Goal: Task Accomplishment & Management: Use online tool/utility

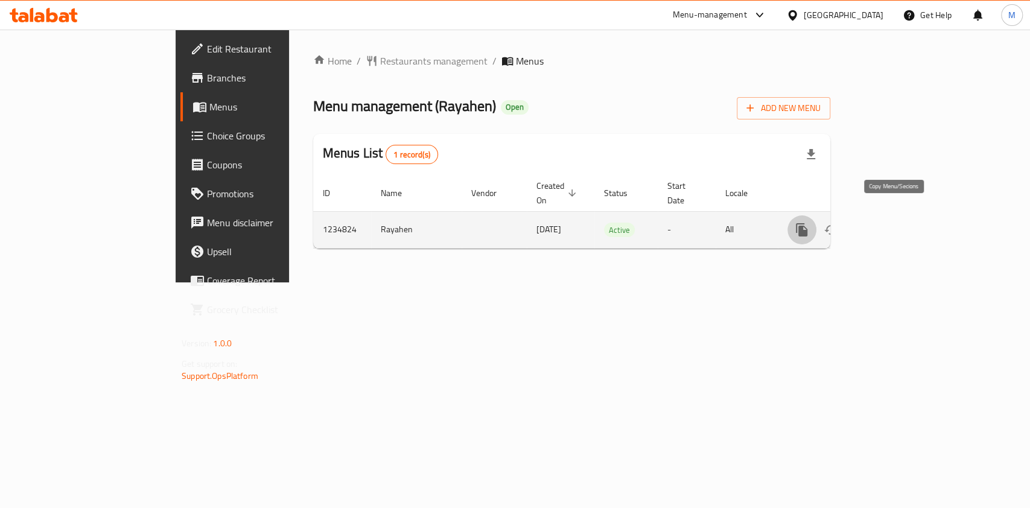
click at [807, 223] on icon "more" at bounding box center [801, 229] width 11 height 13
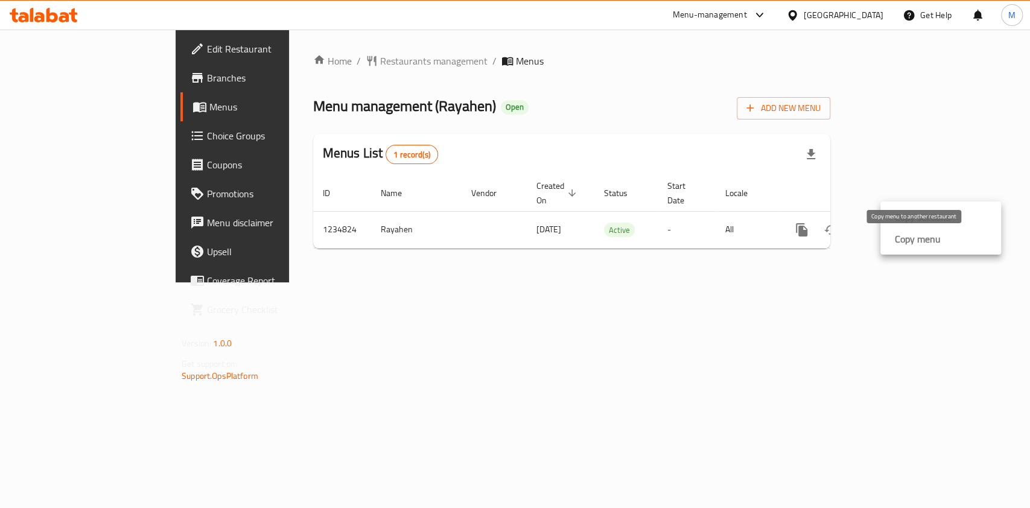
click at [936, 240] on strong "Copy menu" at bounding box center [918, 239] width 46 height 14
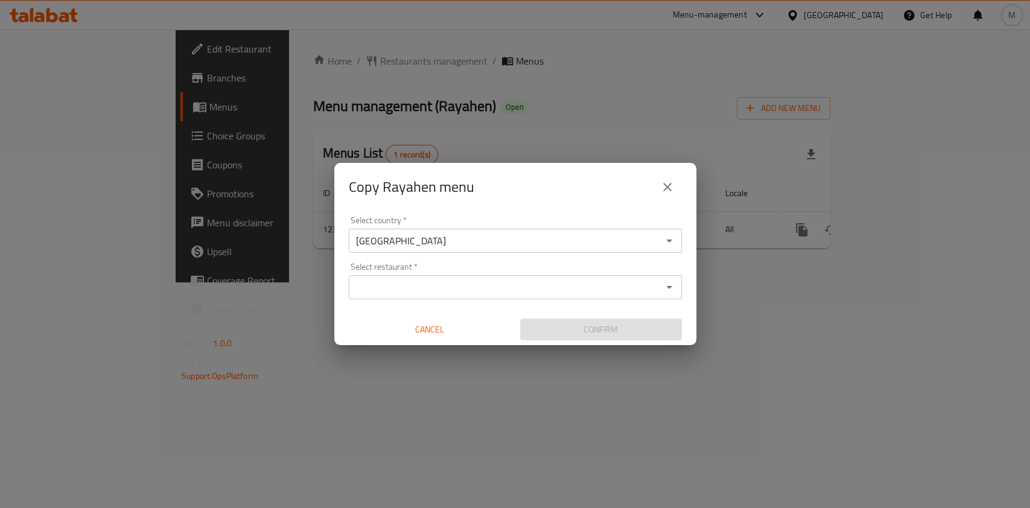
click at [495, 293] on input "Select restaurant   *" at bounding box center [505, 287] width 306 height 17
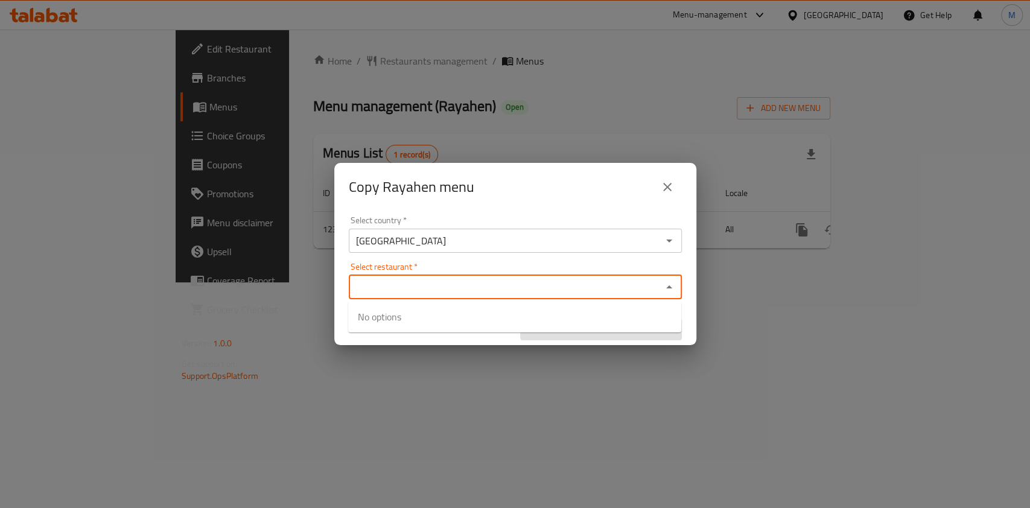
click at [665, 192] on icon "close" at bounding box center [667, 187] width 14 height 14
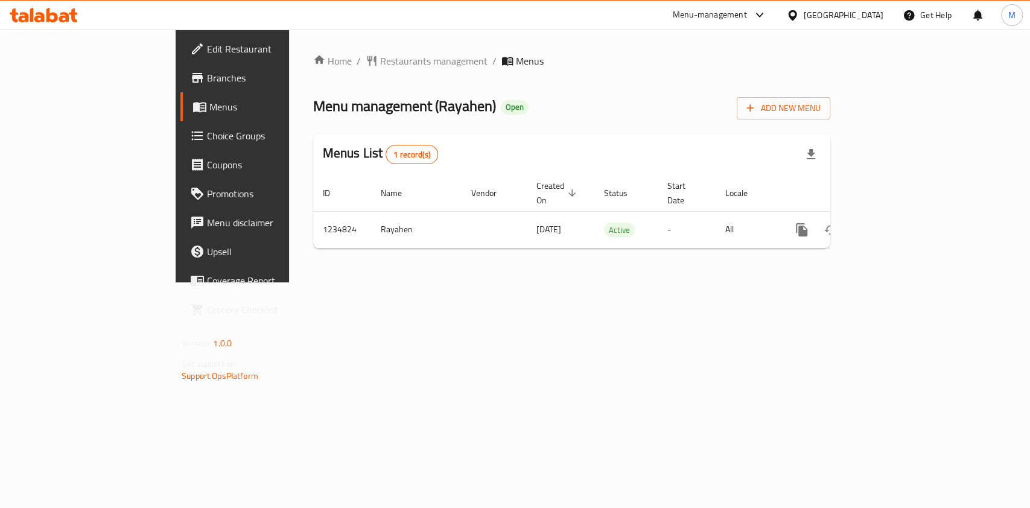
click at [853, 282] on div "Home / Restaurants management / Menus Menu management ( Rayahen ) Open Add New …" at bounding box center [571, 156] width 565 height 253
click at [815, 159] on icon "button" at bounding box center [811, 154] width 8 height 10
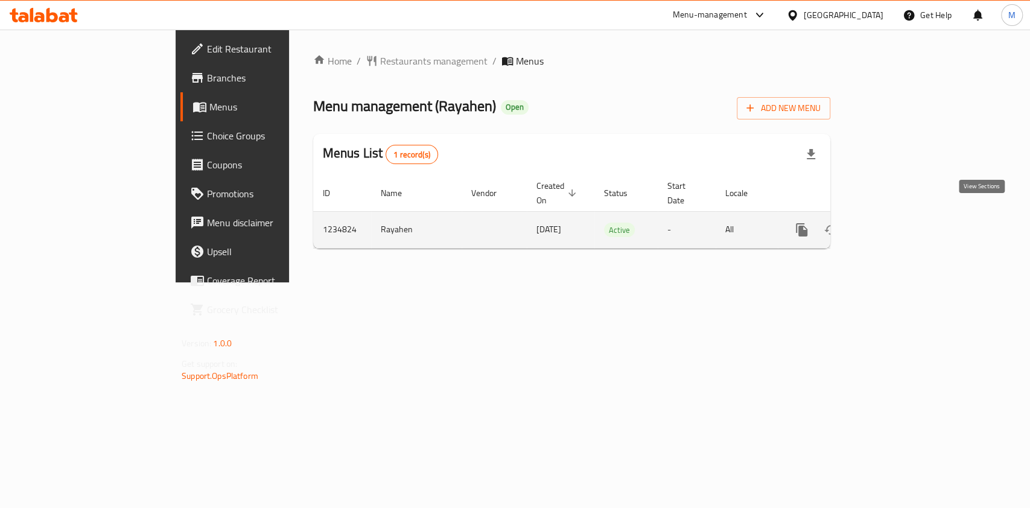
click at [894, 224] on icon "enhanced table" at bounding box center [888, 229] width 11 height 11
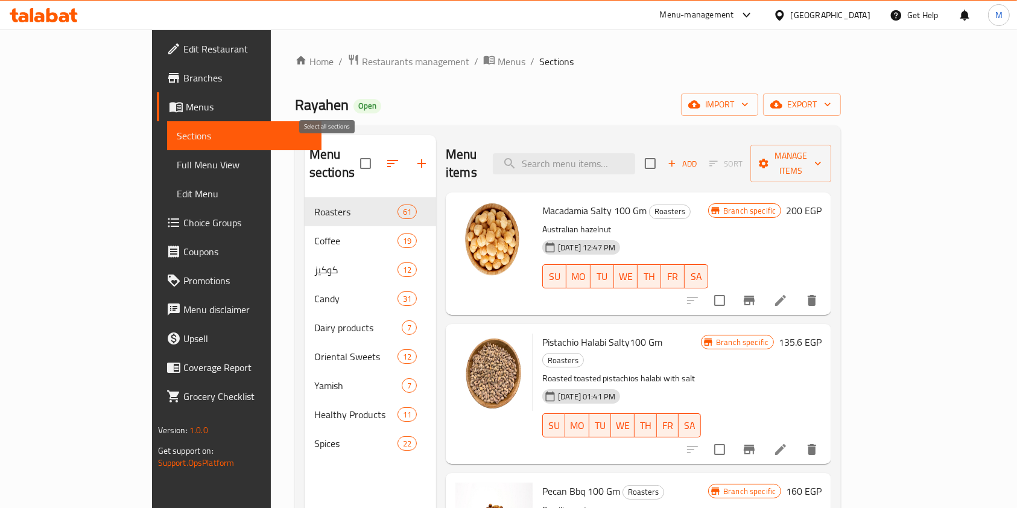
click at [353, 153] on input "checkbox" at bounding box center [365, 163] width 25 height 25
checkbox input "true"
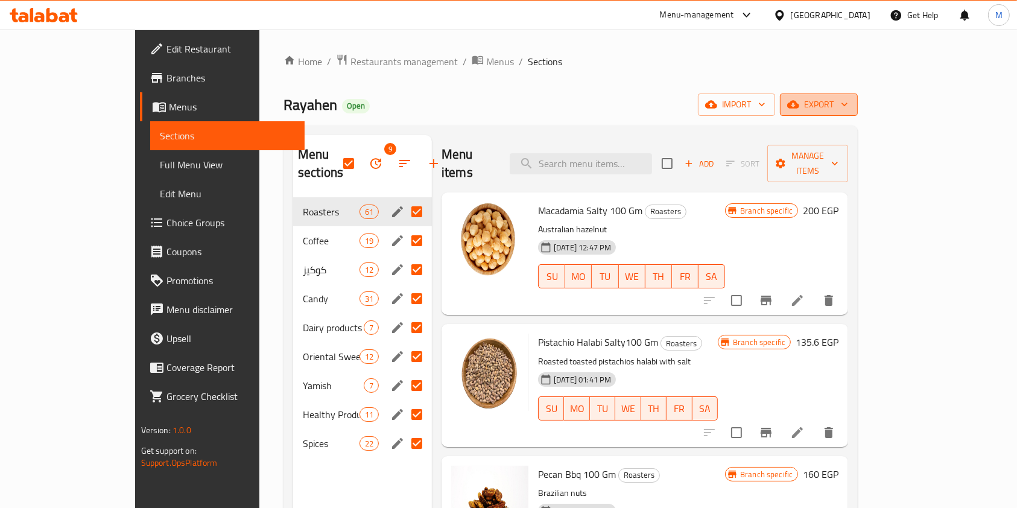
click at [848, 112] on span "export" at bounding box center [819, 104] width 59 height 15
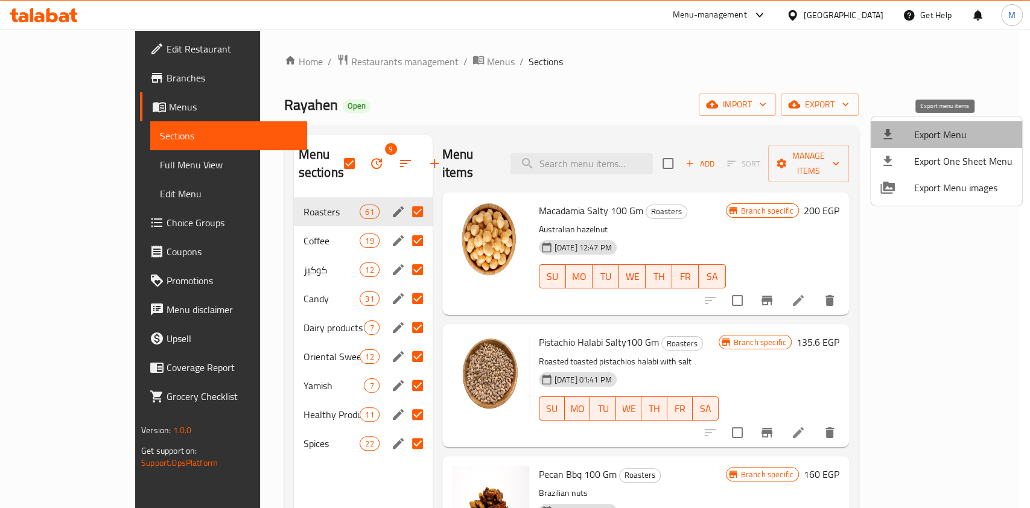
click at [949, 138] on span "Export Menu" at bounding box center [963, 134] width 98 height 14
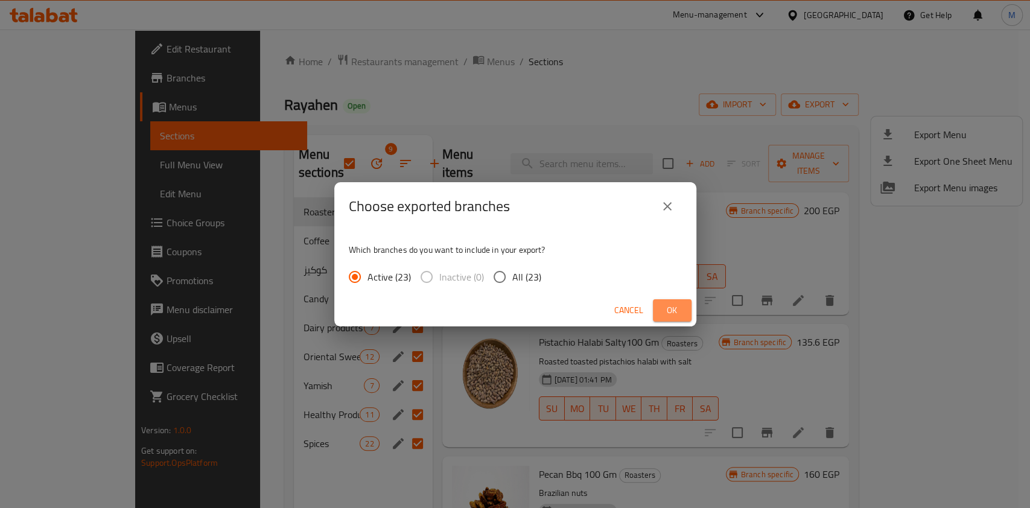
click at [673, 312] on span "Ok" at bounding box center [671, 310] width 19 height 15
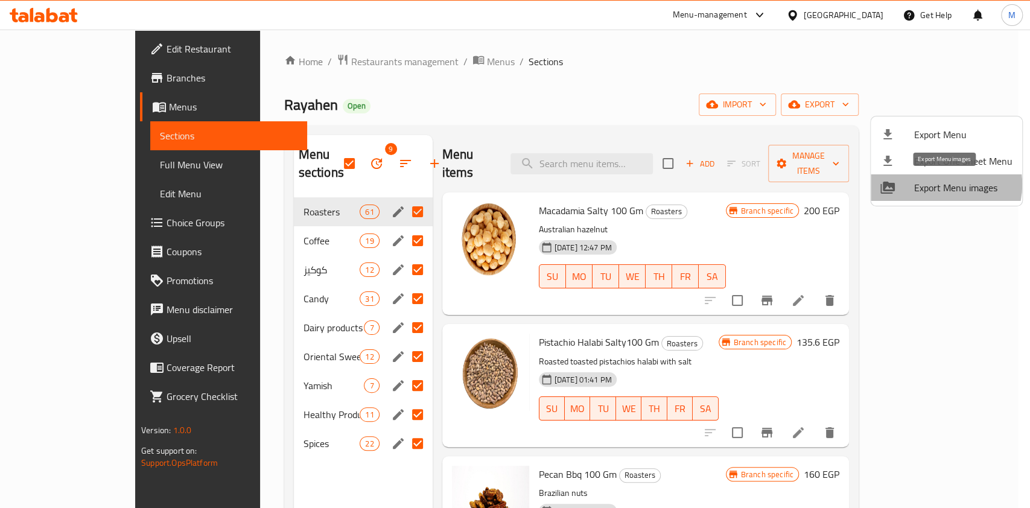
click at [942, 185] on span "Export Menu images" at bounding box center [963, 187] width 98 height 14
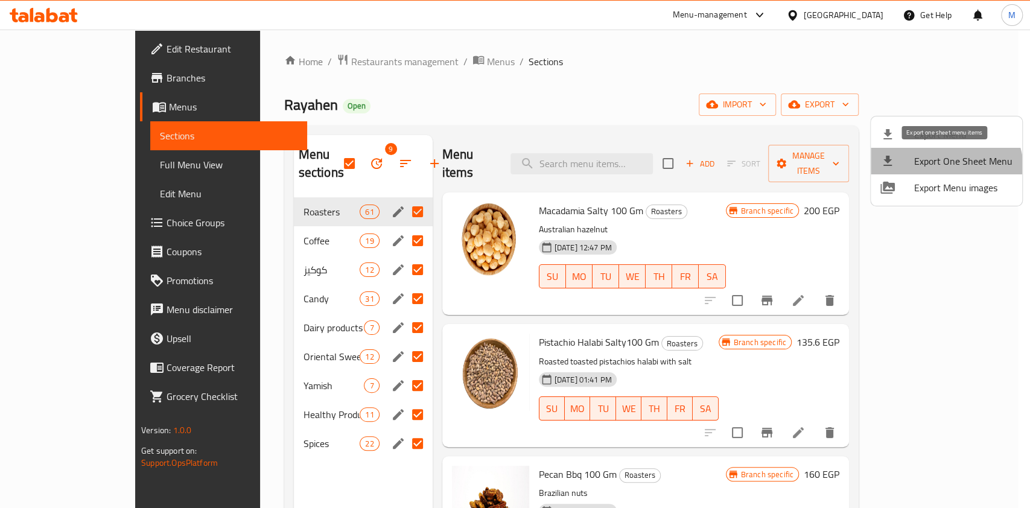
click at [944, 168] on span "Export One Sheet Menu" at bounding box center [963, 161] width 98 height 14
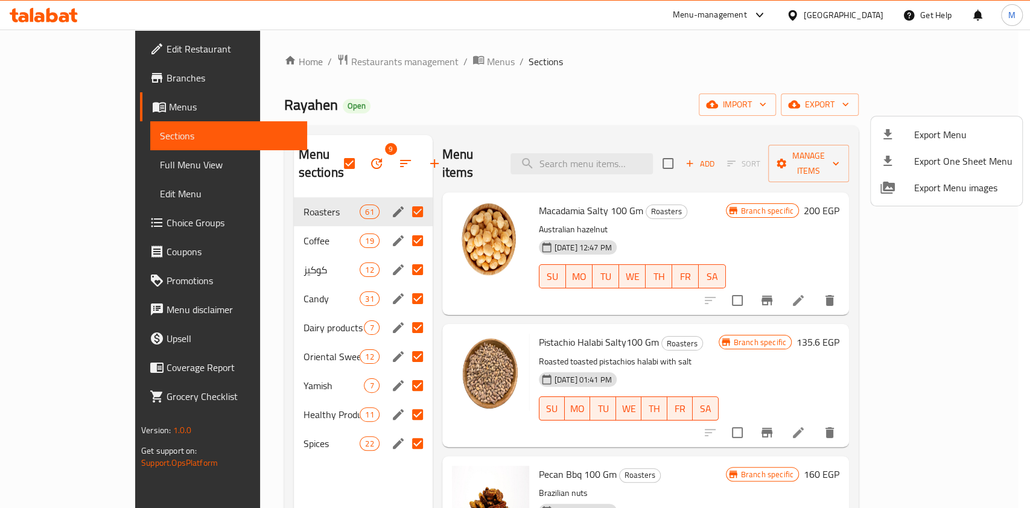
click at [727, 66] on div at bounding box center [515, 254] width 1030 height 508
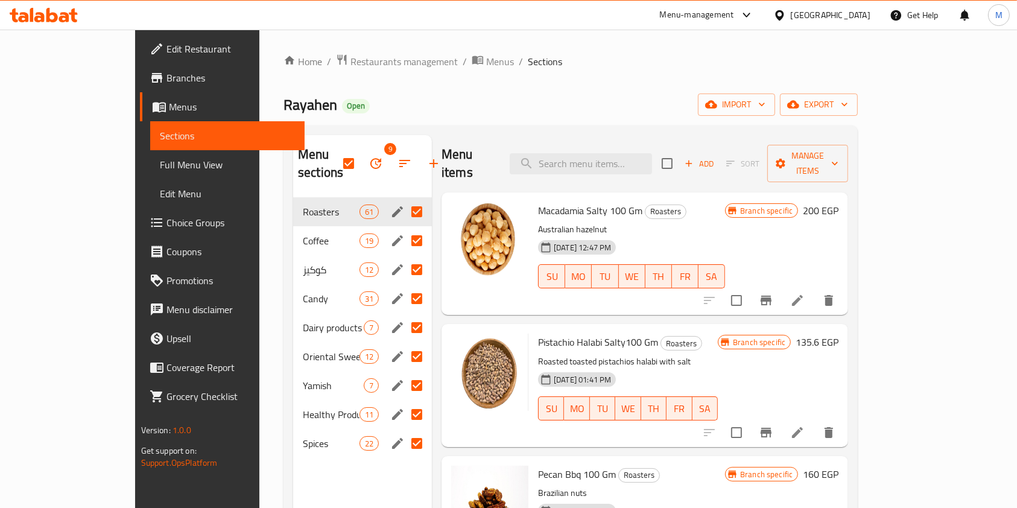
click at [166, 83] on span "Branches" at bounding box center [230, 78] width 129 height 14
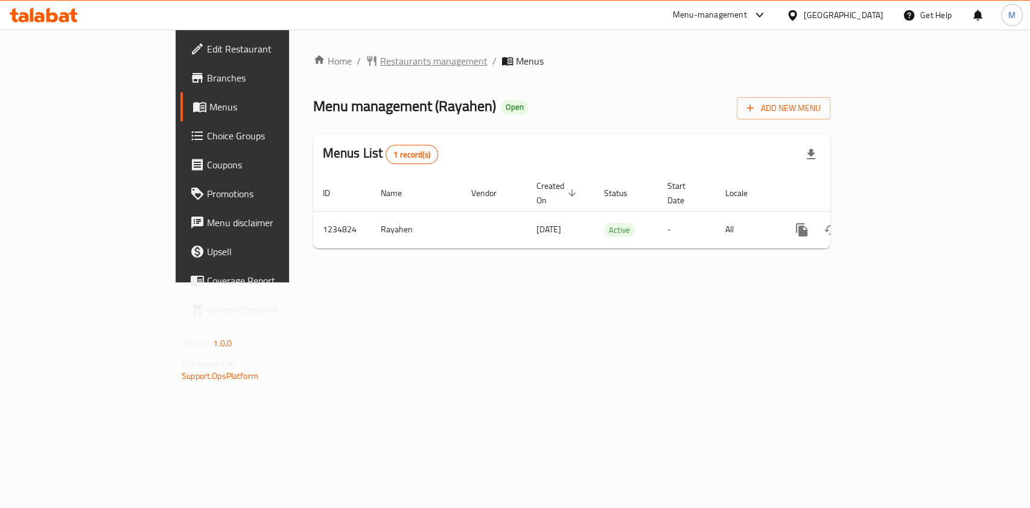
click at [380, 63] on span "Restaurants management" at bounding box center [433, 61] width 107 height 14
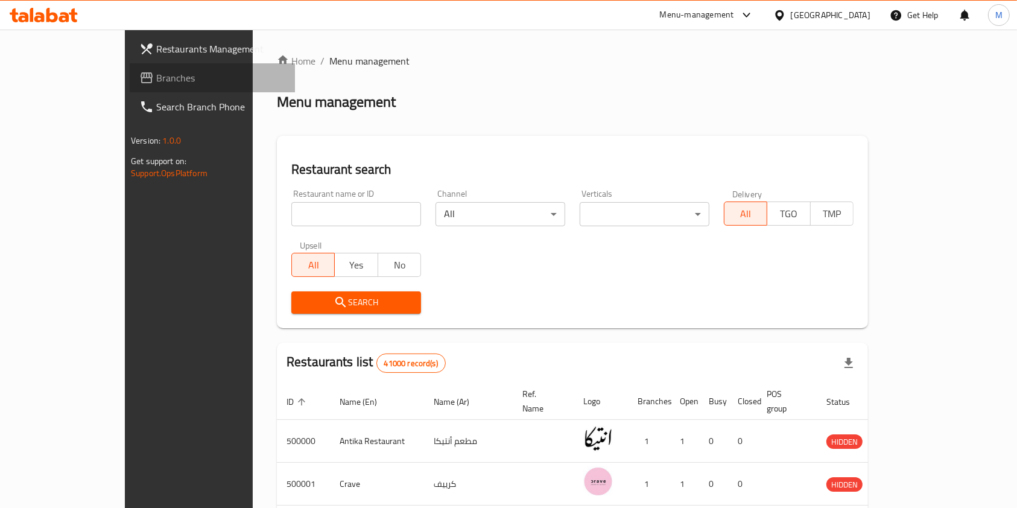
click at [156, 84] on span "Branches" at bounding box center [220, 78] width 129 height 14
